Goal: Information Seeking & Learning: Learn about a topic

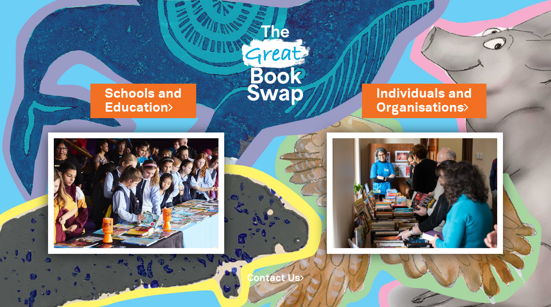
click at [260, 47] on img at bounding box center [275, 63] width 81 height 108
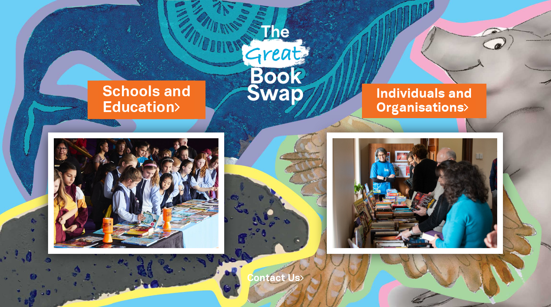
click at [153, 96] on link "Schools and Education" at bounding box center [147, 99] width 88 height 36
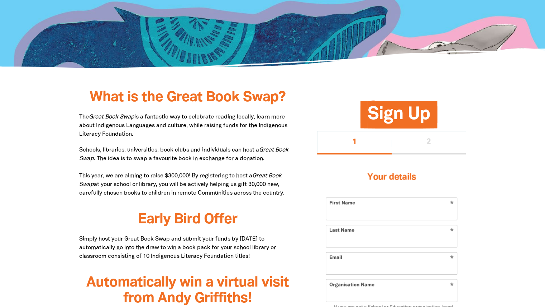
scroll to position [323, 0]
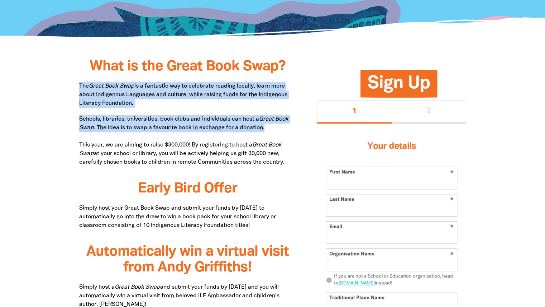
drag, startPoint x: 79, startPoint y: 85, endPoint x: 290, endPoint y: 128, distance: 215.2
copy div "The Great Book Swap is a fantastic way to celebrate reading locally, learn more…"
